Goal: Navigation & Orientation: Find specific page/section

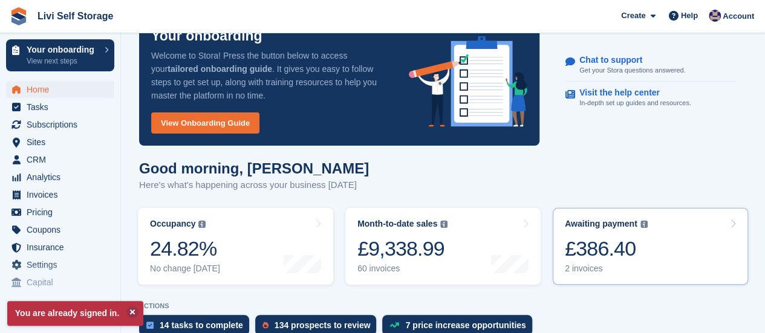
scroll to position [121, 0]
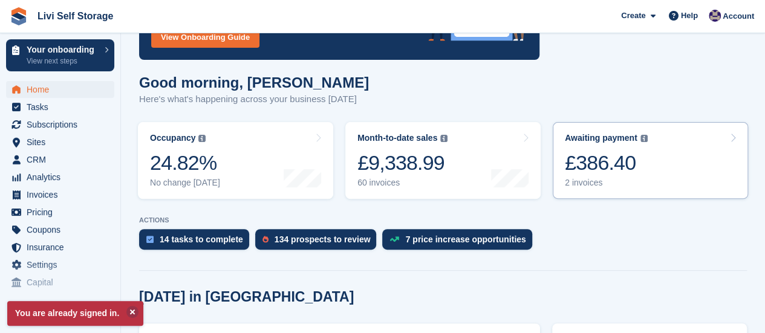
click at [585, 183] on div "2 invoices" at bounding box center [606, 183] width 83 height 10
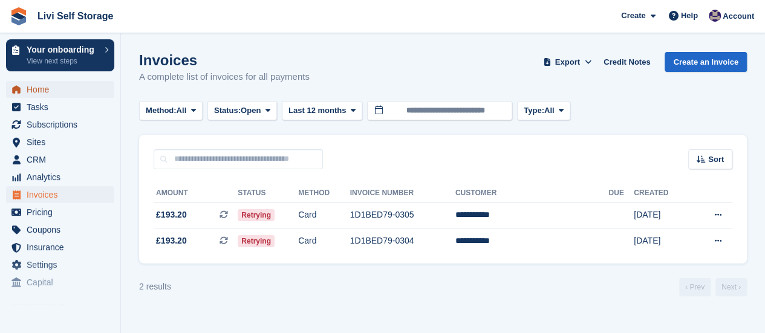
click at [49, 93] on span "Home" at bounding box center [63, 89] width 73 height 17
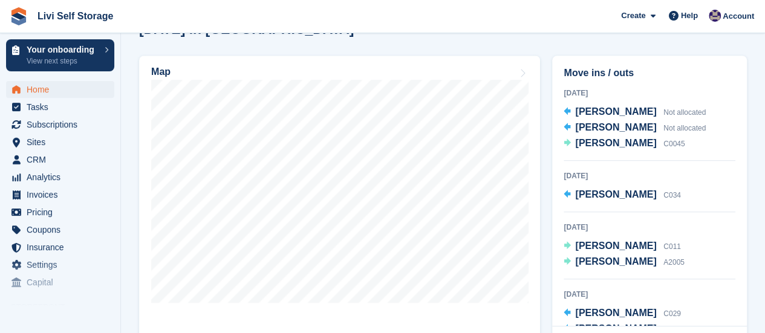
scroll to position [363, 0]
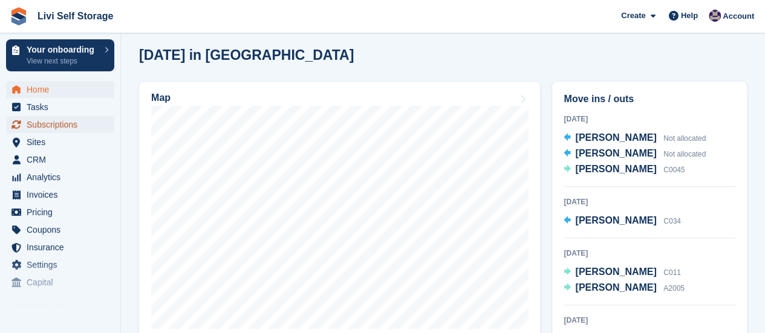
click at [44, 124] on span "Subscriptions" at bounding box center [63, 124] width 73 height 17
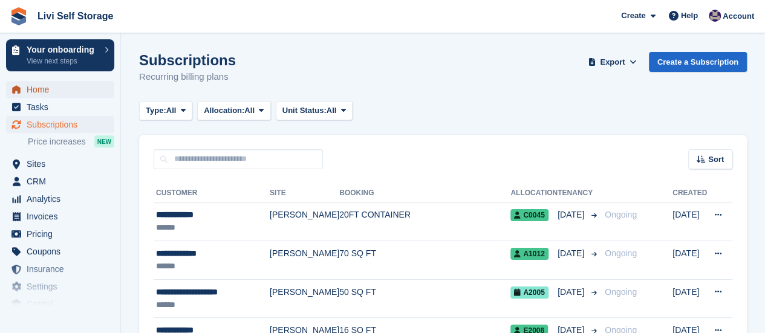
click at [40, 89] on span "Home" at bounding box center [63, 89] width 73 height 17
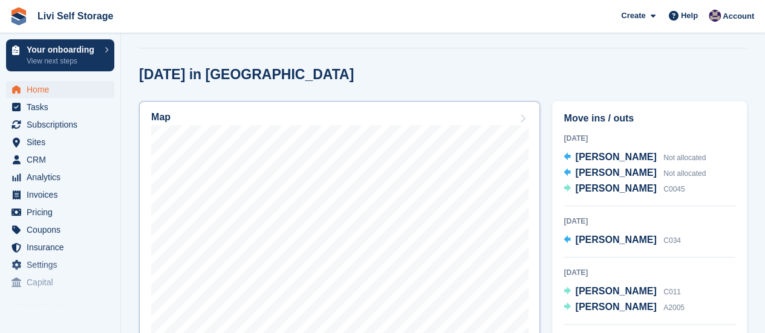
scroll to position [363, 0]
